Goal: Transaction & Acquisition: Purchase product/service

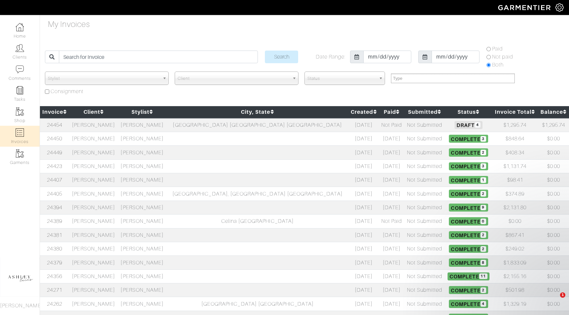
select select
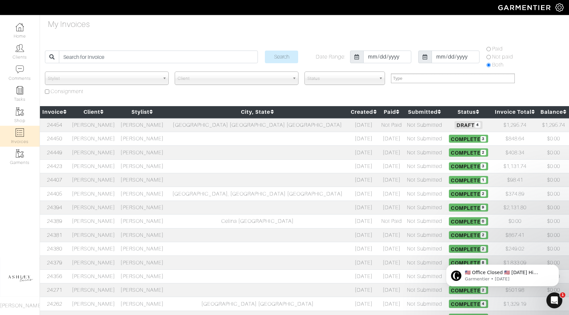
click at [25, 139] on link "Invoices" at bounding box center [20, 136] width 40 height 21
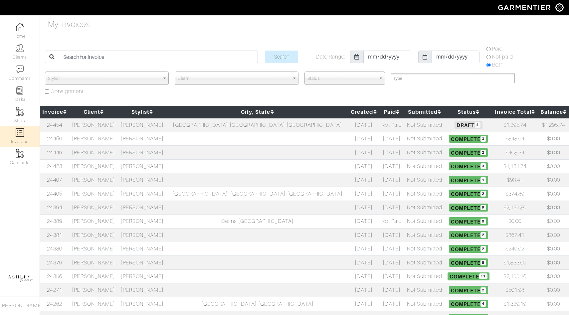
click at [25, 139] on link "Invoices" at bounding box center [20, 136] width 40 height 21
select select
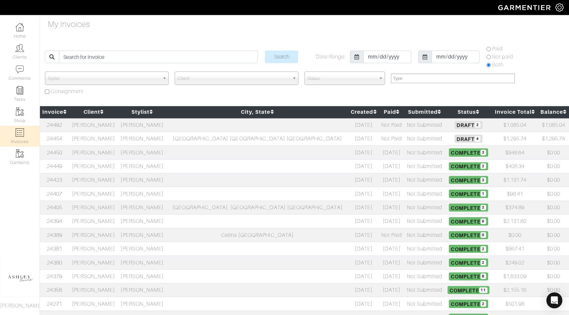
click at [455, 138] on span "Draft 4" at bounding box center [469, 139] width 28 height 8
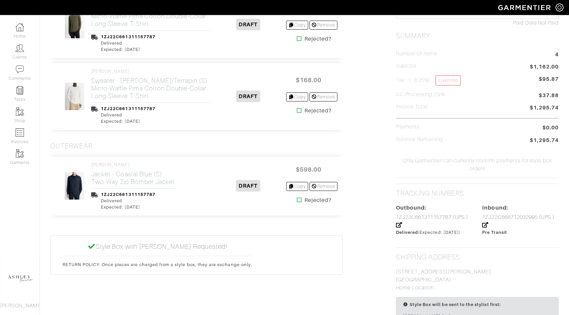
scroll to position [260, 0]
click at [297, 199] on icon at bounding box center [299, 199] width 5 height 5
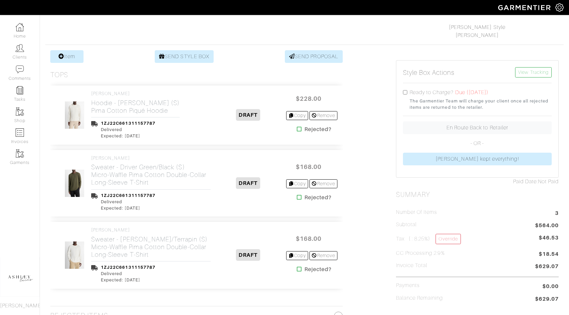
scroll to position [90, 0]
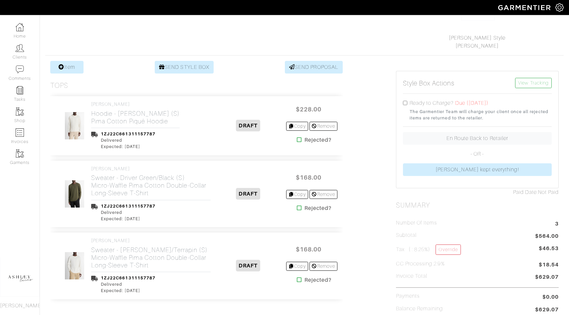
click at [406, 103] on input "checkbox" at bounding box center [405, 103] width 4 height 4
checkbox input "true"
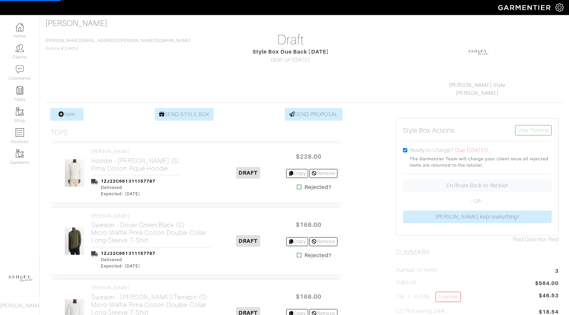
scroll to position [0, 0]
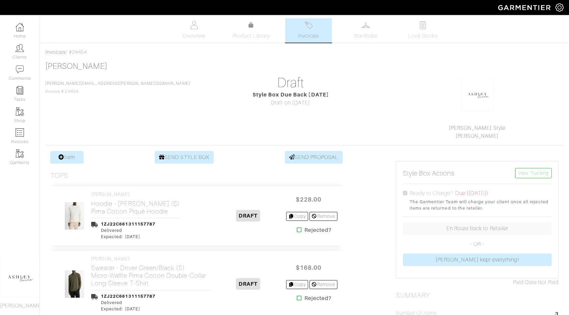
click at [304, 38] on span "Invoices" at bounding box center [308, 36] width 20 height 8
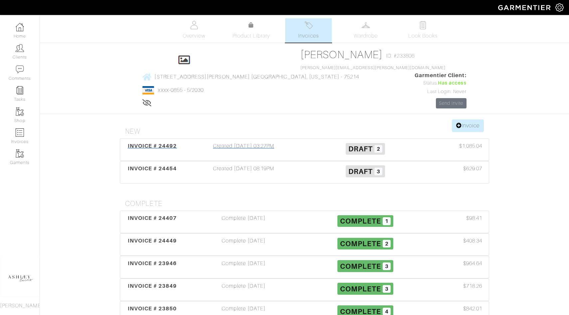
click at [352, 143] on span "Draft 2" at bounding box center [366, 149] width 40 height 12
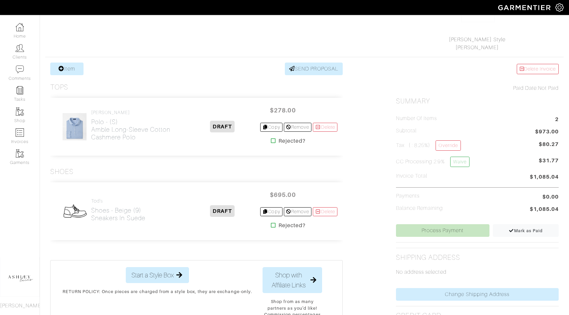
scroll to position [88, 0]
click at [105, 214] on h2 "Shoes - Beige (9) Sneakers in [GEOGRAPHIC_DATA]" at bounding box center [118, 214] width 54 height 15
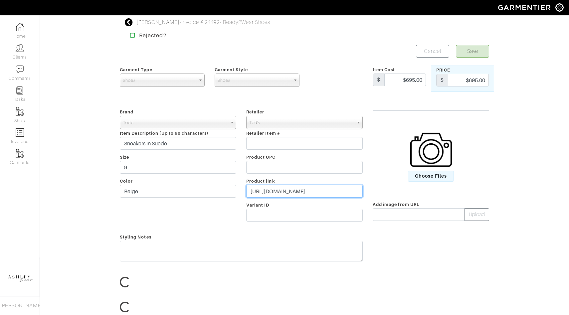
click at [311, 192] on input "https://www.tods.com/us-en/Sneakers-in-Leather/p/XXM04L0HZ40RE0C006/" at bounding box center [304, 191] width 117 height 13
click at [396, 223] on div "Choose Files Add image from URL Upload" at bounding box center [431, 166] width 127 height 117
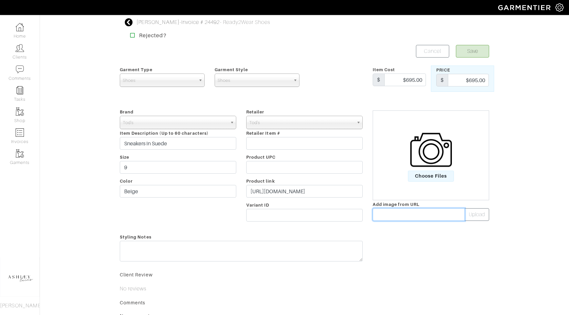
click at [396, 220] on input "text" at bounding box center [419, 214] width 92 height 13
paste input "https://www.tods.com/fashion/tods/XXM04L0HZ40RE0C006/XXM04L0HZ40RE0C006-02.jpg?…"
type input "https://www.tods.com/fashion/tods/XXM04L0HZ40RE0C006/XXM04L0HZ40RE0C006-02.jpg?…"
click at [473, 217] on button "Upload" at bounding box center [477, 214] width 25 height 13
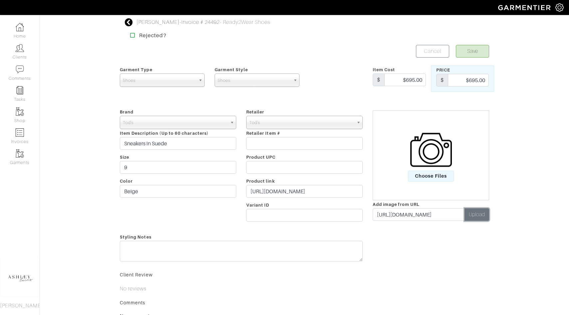
scroll to position [0, 0]
click at [480, 49] on button "Save" at bounding box center [472, 51] width 33 height 13
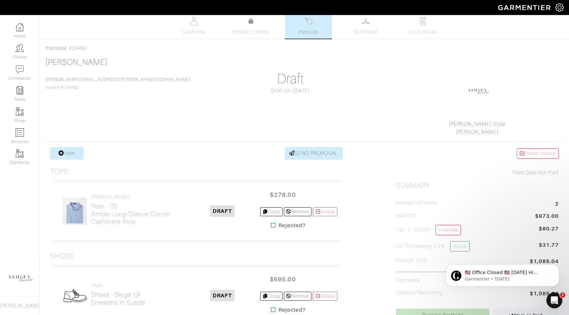
scroll to position [6, 0]
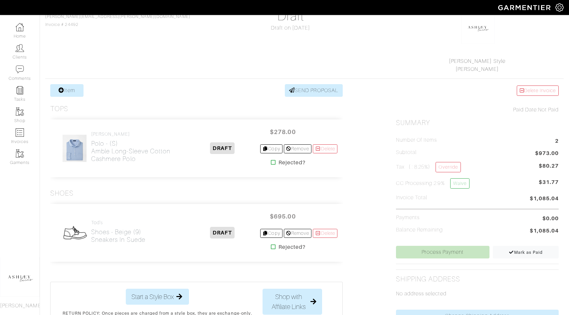
scroll to position [68, 0]
click at [122, 229] on h2 "Shoes - Beige (9) Sneakers in [GEOGRAPHIC_DATA]" at bounding box center [118, 235] width 54 height 15
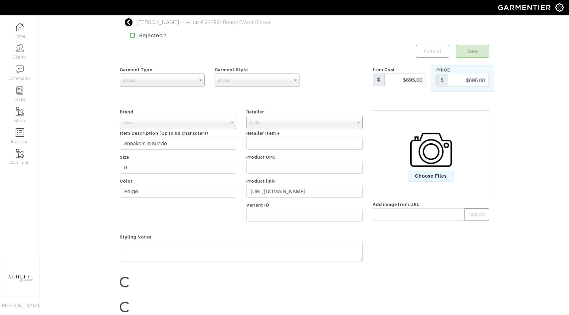
click at [115, 238] on div "Styling Notes" at bounding box center [241, 249] width 253 height 32
click at [396, 212] on input "text" at bounding box center [419, 214] width 92 height 13
paste input "https://www.tods.com/fashion/tods/XXM04L0HZ40RE0C006/XXM04L0HZ40RE0C006-02.jpg?…"
type input "https://www.tods.com/fashion/tods/XXM04L0HZ40RE0C006/XXM04L0HZ40RE0C006-02.jpg?…"
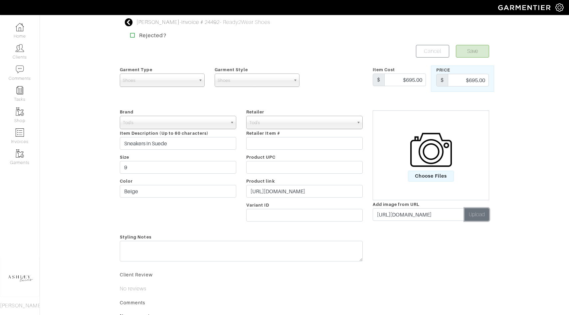
click at [478, 215] on button "Upload" at bounding box center [477, 214] width 25 height 13
click at [467, 51] on button "Save" at bounding box center [472, 51] width 33 height 13
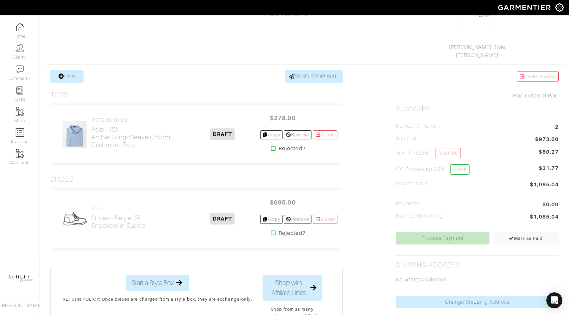
scroll to position [94, 0]
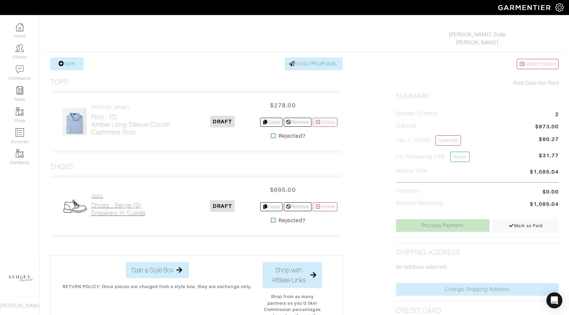
click at [102, 213] on h2 "Shoes - Beige (9) Sneakers in Suede" at bounding box center [118, 209] width 54 height 15
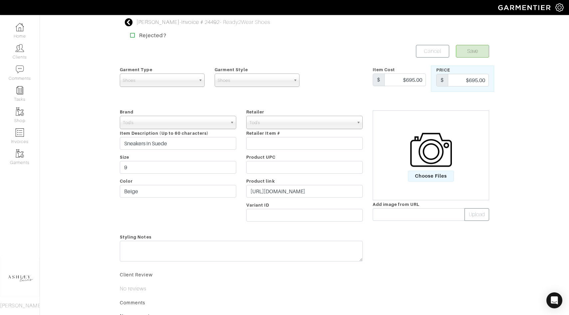
click at [418, 151] on img at bounding box center [431, 150] width 42 height 42
click at [0, 0] on input "Choose Files" at bounding box center [0, 0] width 0 height 0
click at [392, 269] on link "Primary" at bounding box center [384, 271] width 28 height 8
click at [473, 53] on button "Save" at bounding box center [472, 51] width 33 height 13
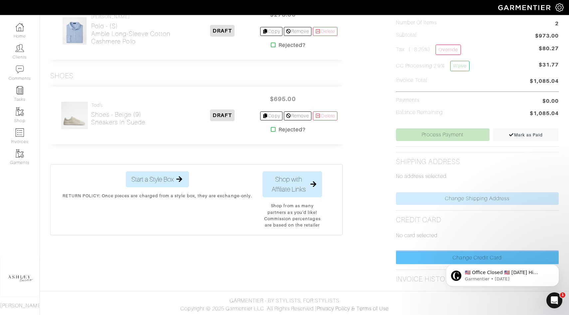
click at [428, 256] on link "Change Credit Card" at bounding box center [477, 258] width 163 height 13
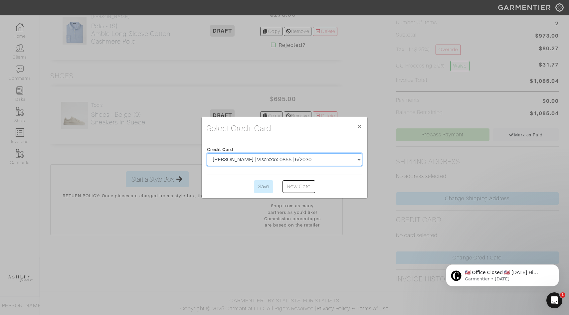
click at [264, 161] on select "[PERSON_NAME] | Visa xxxx-0855 | 5/2030" at bounding box center [284, 159] width 155 height 13
click at [265, 190] on input "Save" at bounding box center [263, 186] width 19 height 13
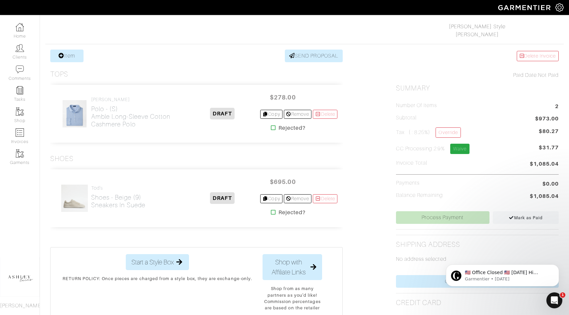
scroll to position [154, 0]
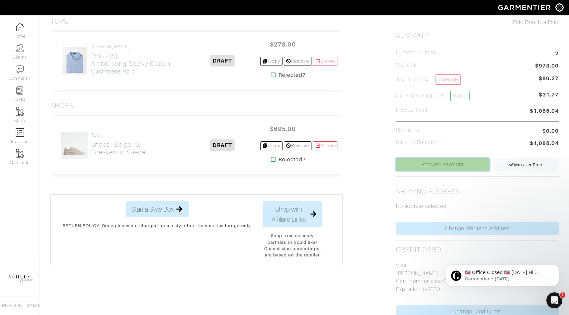
click at [448, 163] on link "Process Payment" at bounding box center [443, 164] width 94 height 13
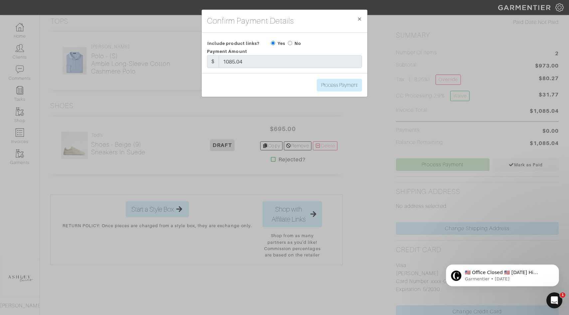
click at [284, 46] on label "Yes" at bounding box center [282, 43] width 8 height 6
click at [289, 43] on input "radio" at bounding box center [290, 43] width 4 height 4
radio input "true"
click at [347, 91] on input "Process Payment" at bounding box center [339, 85] width 45 height 13
type input "Process Payment"
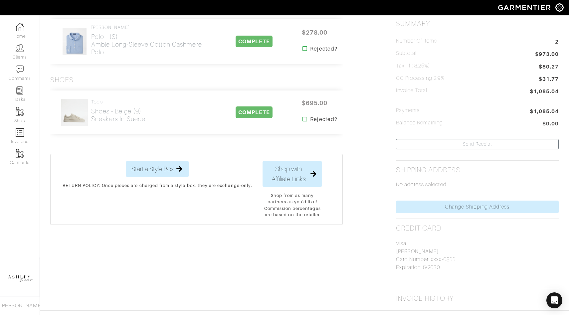
scroll to position [0, 0]
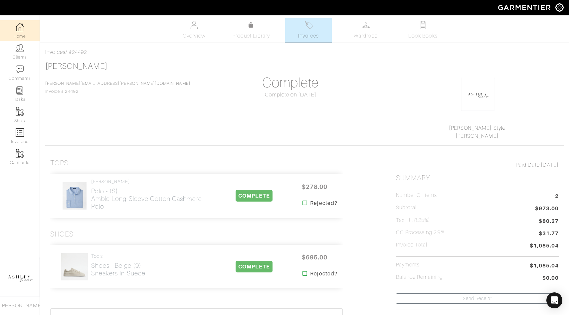
click at [32, 30] on link "Home" at bounding box center [20, 30] width 40 height 21
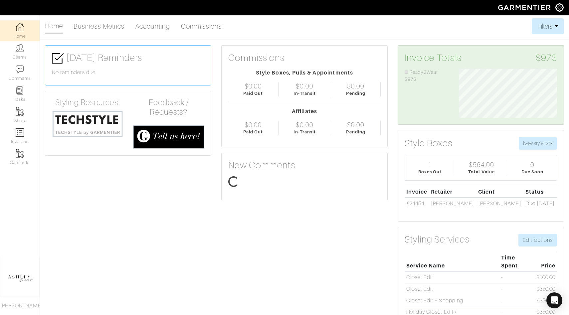
scroll to position [4, 0]
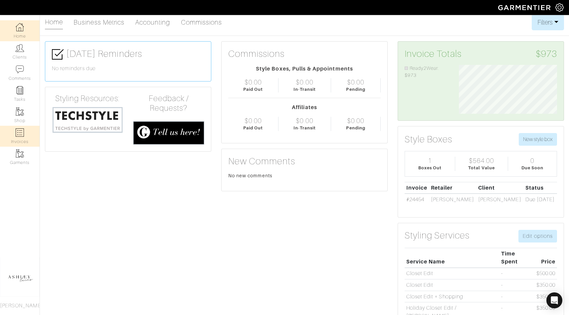
click at [23, 137] on link "Invoices" at bounding box center [20, 136] width 40 height 21
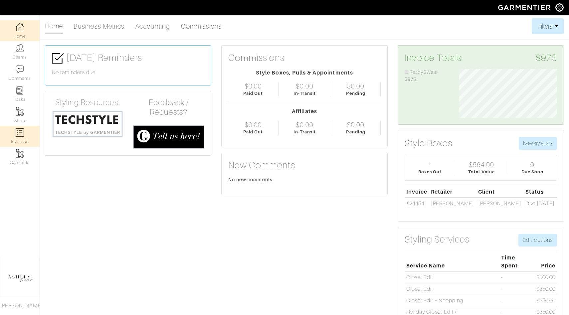
select select
